Goal: Information Seeking & Learning: Learn about a topic

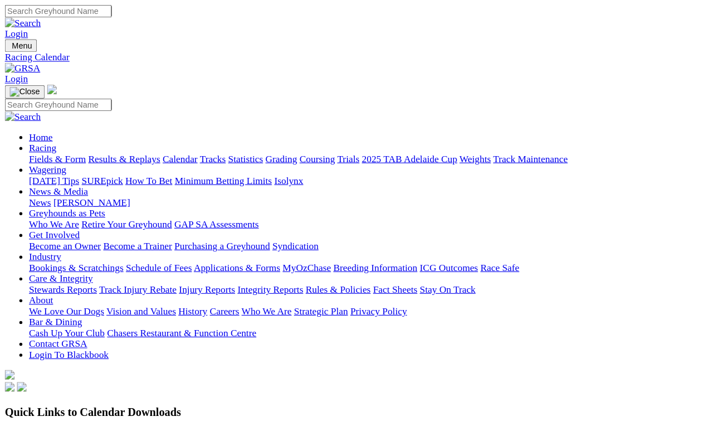
scroll to position [23, 0]
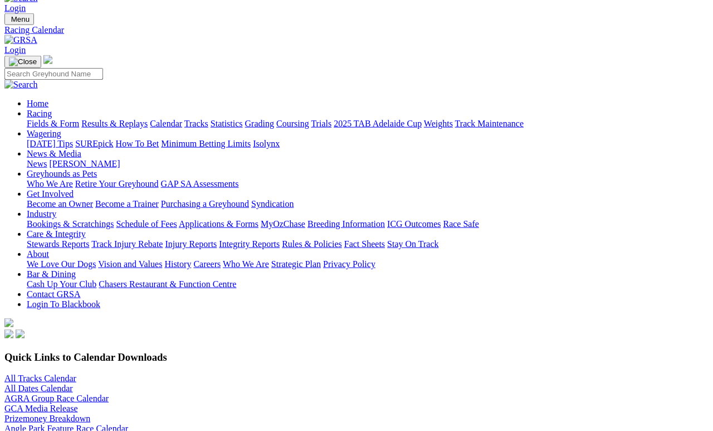
click at [147, 119] on link "Results & Replays" at bounding box center [114, 123] width 66 height 9
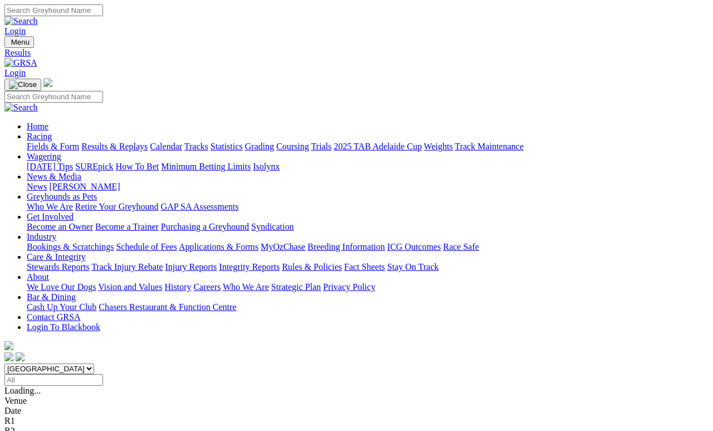
scroll to position [5, 0]
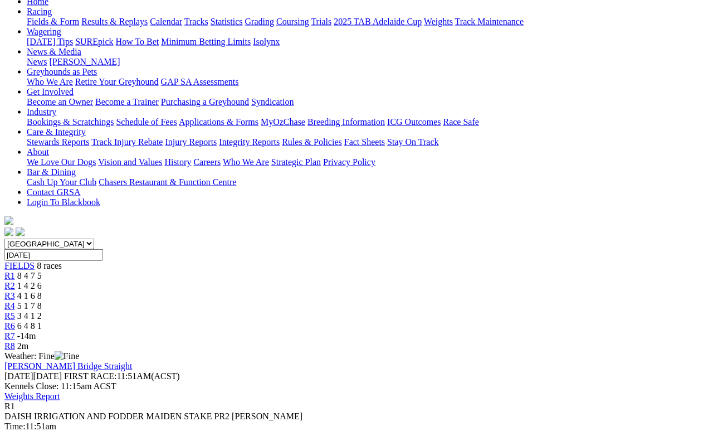
scroll to position [125, 0]
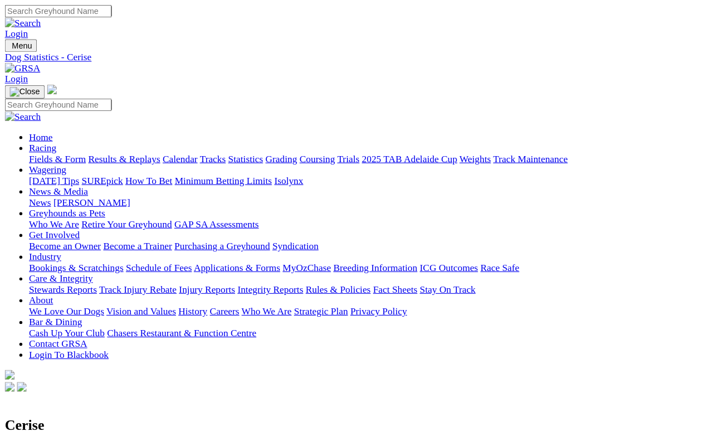
scroll to position [5, 0]
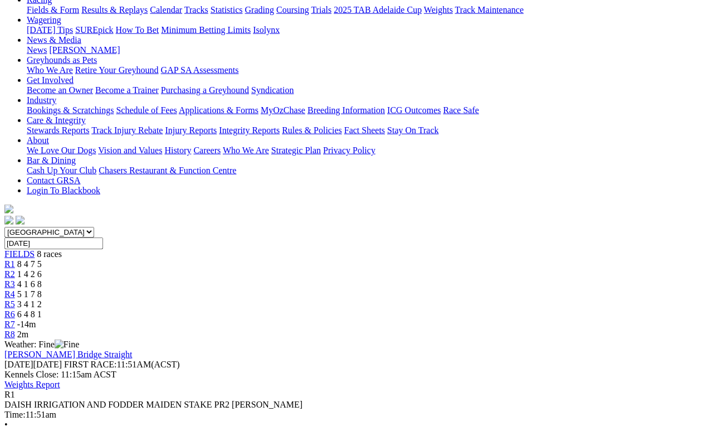
scroll to position [132, 0]
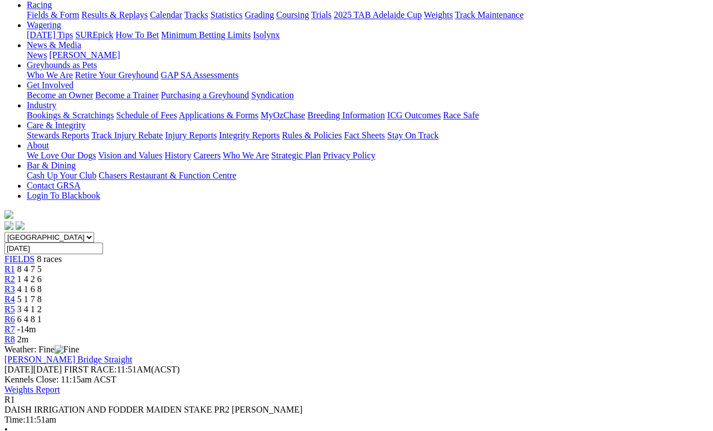
click at [42, 274] on span "1 4 2 6" at bounding box center [29, 278] width 25 height 9
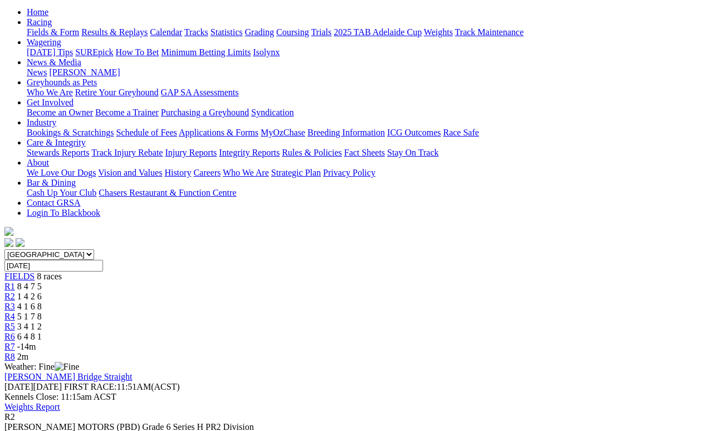
scroll to position [115, 0]
click at [42, 301] on span "4 1 6 8" at bounding box center [29, 305] width 25 height 9
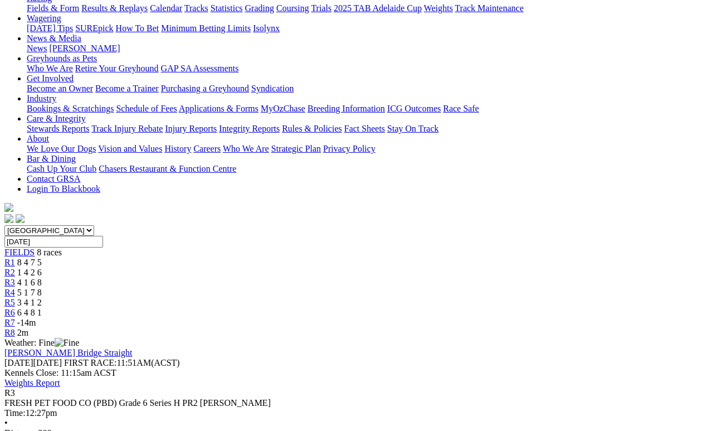
scroll to position [141, 0]
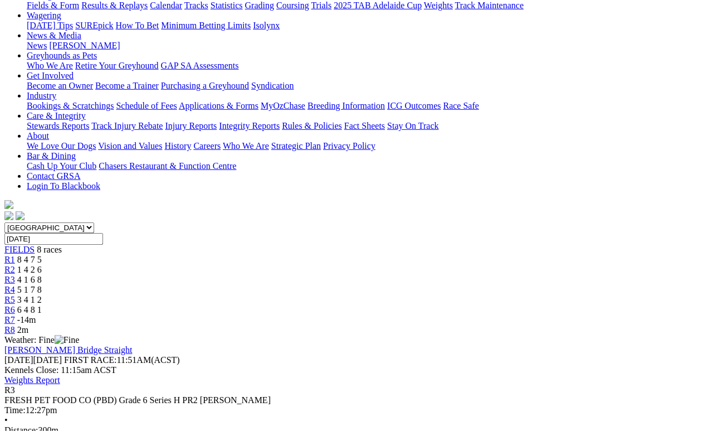
click at [372, 285] on div "R4 5 1 7 8" at bounding box center [356, 290] width 704 height 10
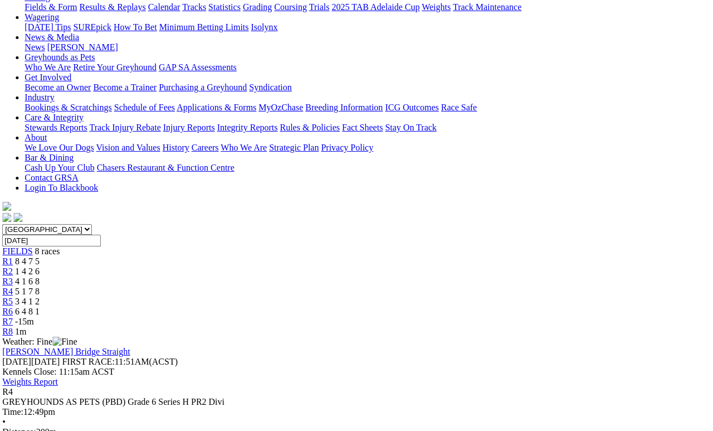
scroll to position [139, 2]
click at [40, 297] on span "3 4 1 2" at bounding box center [27, 301] width 25 height 9
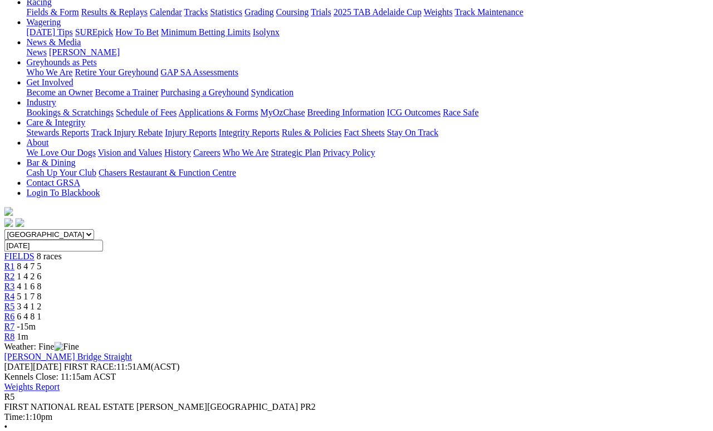
scroll to position [133, 0]
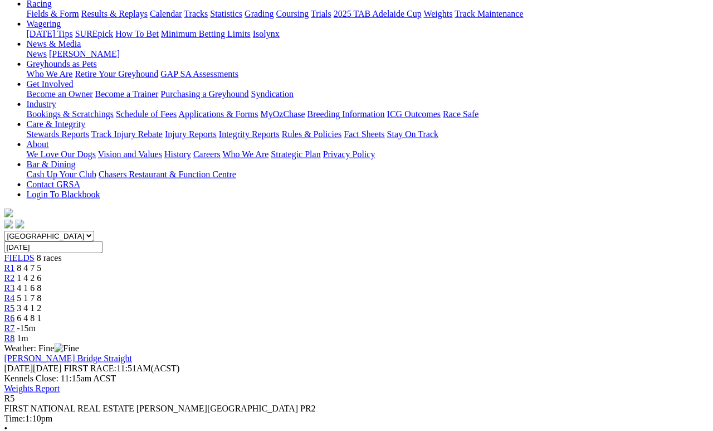
click at [510, 313] on div "R6 6 4 8 1" at bounding box center [356, 318] width 704 height 10
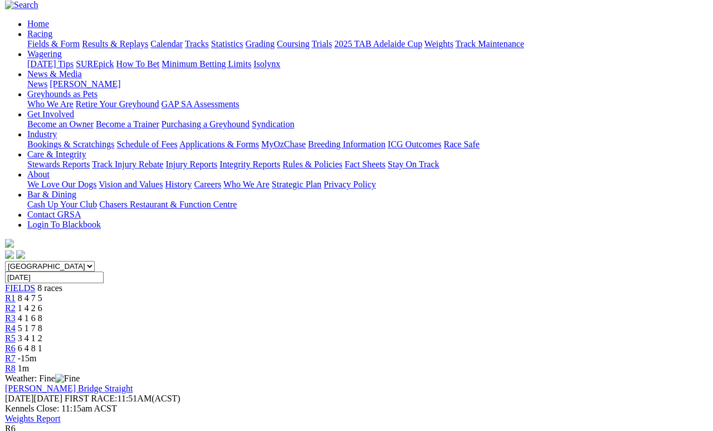
scroll to position [112, 0]
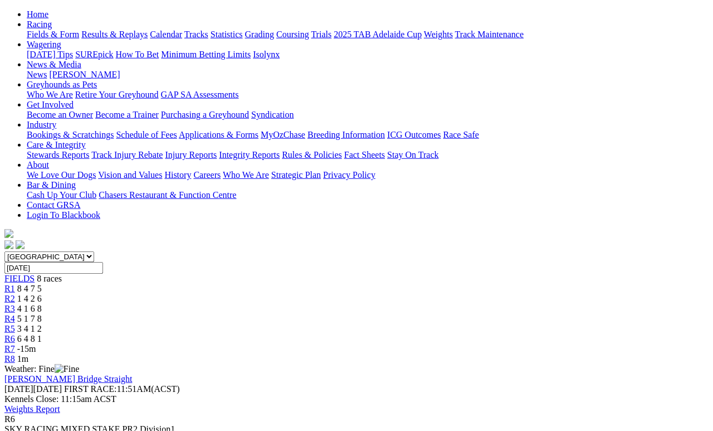
click at [15, 344] on link "R7" at bounding box center [9, 348] width 11 height 9
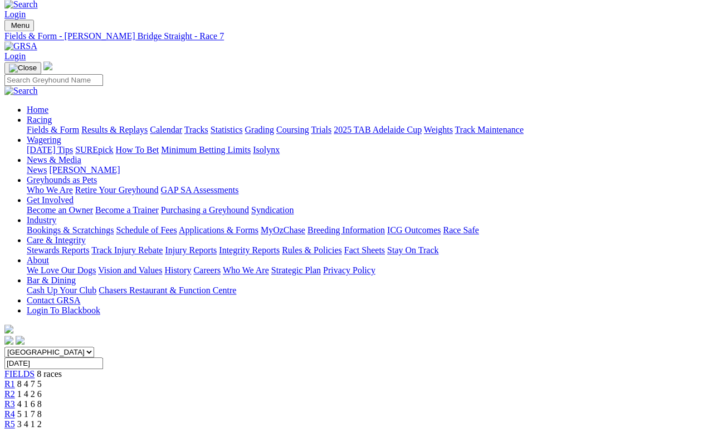
scroll to position [17, 0]
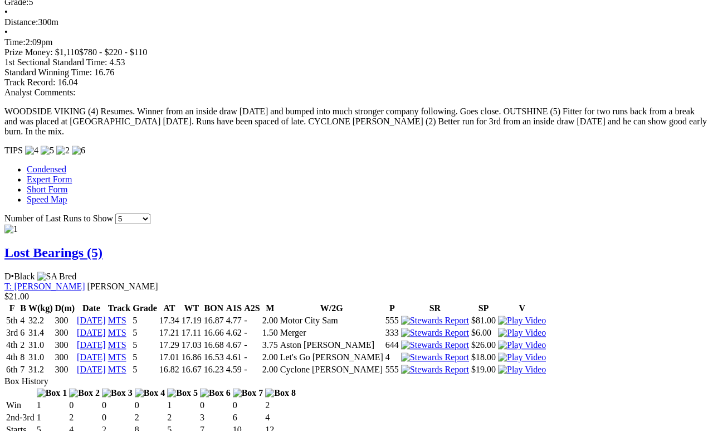
scroll to position [965, 0]
